Goal: Task Accomplishment & Management: Manage account settings

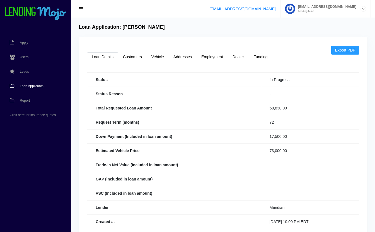
click at [30, 87] on span "Loan Applicants" at bounding box center [32, 86] width 24 height 3
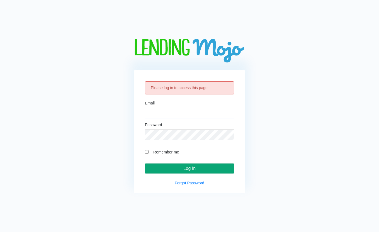
type input "cara@lendingmojo.com"
click at [195, 168] on input "Log In" at bounding box center [189, 169] width 89 height 10
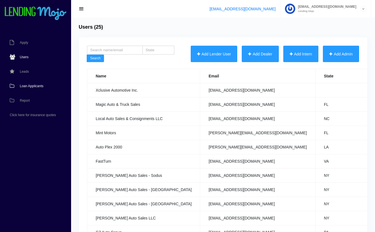
click at [33, 85] on span "Loan Applicants" at bounding box center [32, 86] width 24 height 3
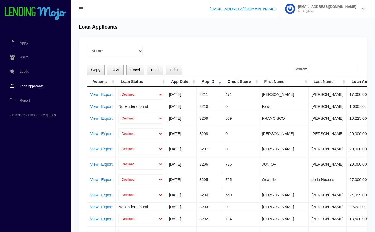
click at [325, 67] on input "Search:" at bounding box center [334, 69] width 50 height 9
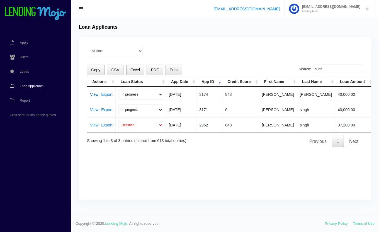
type input "surin"
click at [93, 95] on link "View" at bounding box center [94, 95] width 8 height 4
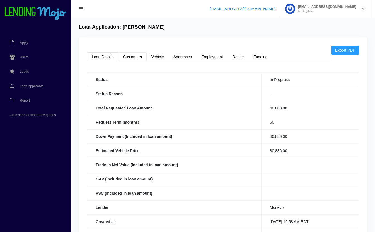
click at [137, 56] on link "Customers" at bounding box center [132, 56] width 28 height 9
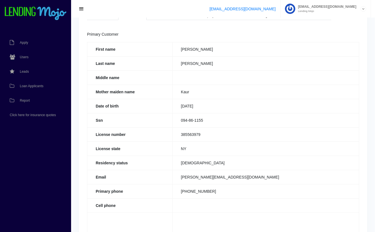
scroll to position [42, 0]
